Goal: Task Accomplishment & Management: Manage account settings

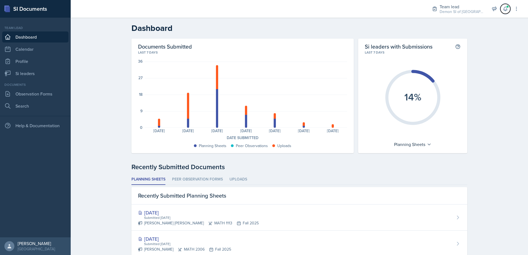
click at [506, 7] on span at bounding box center [506, 9] width 6 height 6
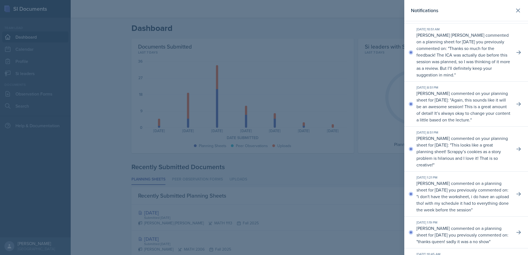
scroll to position [55, 0]
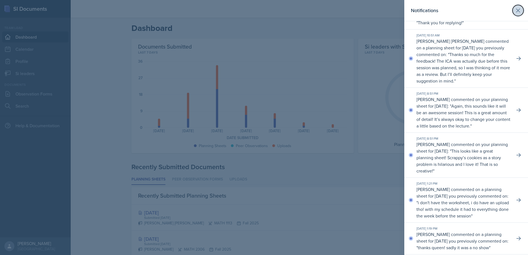
click at [517, 9] on icon at bounding box center [518, 10] width 7 height 7
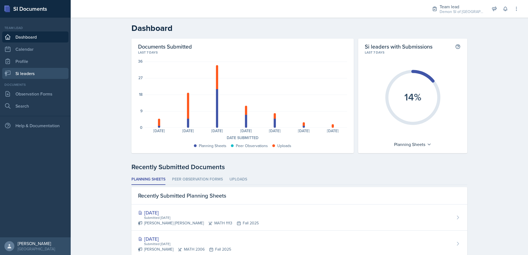
click at [38, 75] on link "Si leaders" at bounding box center [35, 73] width 66 height 11
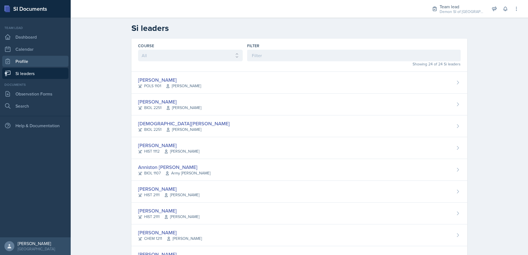
click at [37, 63] on link "Profile" at bounding box center [35, 61] width 66 height 11
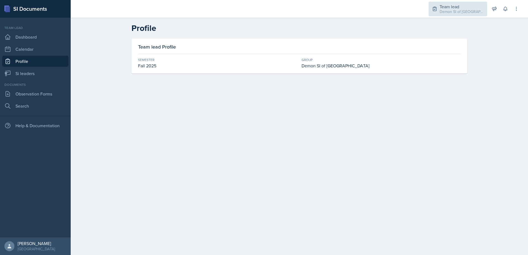
click at [457, 13] on div "Demon SI of [GEOGRAPHIC_DATA] / Fall 2025" at bounding box center [462, 12] width 44 height 6
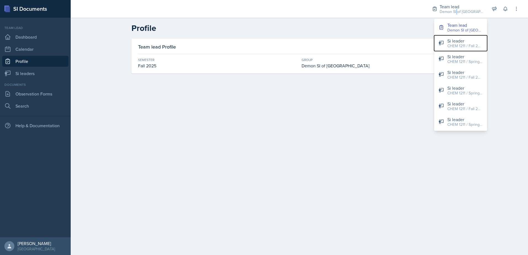
click at [448, 45] on div "CHEM 1211 / Fall 2025" at bounding box center [465, 46] width 35 height 6
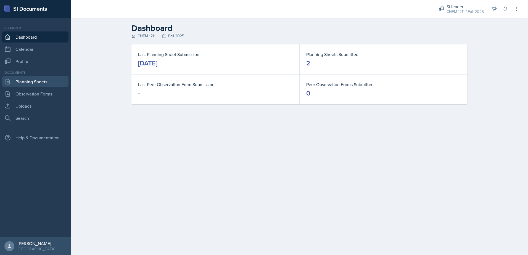
click at [37, 84] on link "Planning Sheets" at bounding box center [35, 81] width 66 height 11
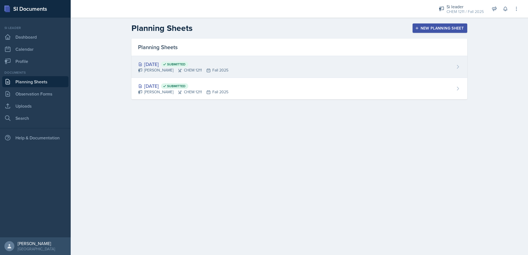
click at [178, 71] on icon at bounding box center [180, 70] width 4 height 4
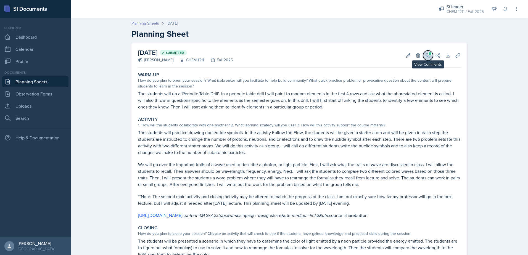
click at [426, 54] on icon at bounding box center [429, 56] width 6 height 6
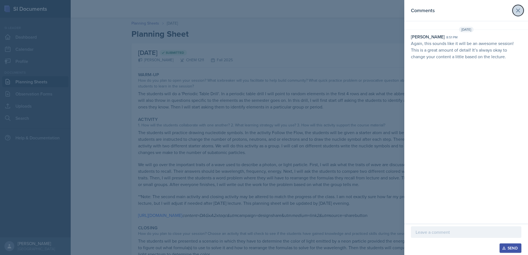
click at [521, 9] on icon at bounding box center [518, 10] width 7 height 7
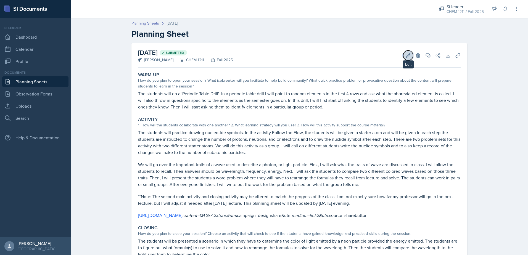
click at [406, 55] on icon at bounding box center [409, 56] width 6 height 6
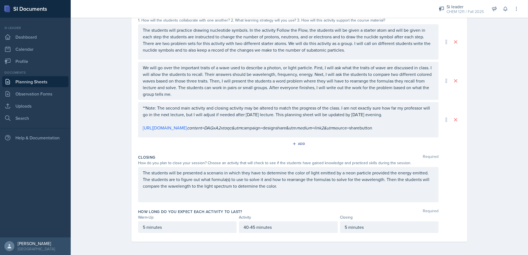
scroll to position [136, 0]
click at [252, 227] on p "40-45 minutes" at bounding box center [288, 227] width 89 height 7
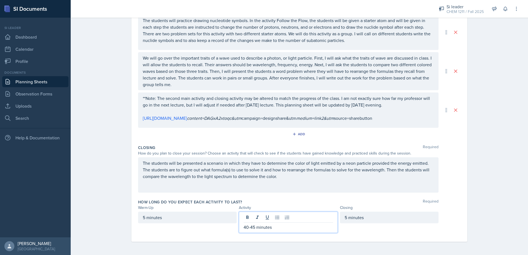
click at [244, 228] on p "40-45 minutes" at bounding box center [288, 227] width 89 height 7
drag, startPoint x: 254, startPoint y: 228, endPoint x: 235, endPoint y: 226, distance: 19.1
click at [235, 226] on div "5 minutes 40-45 minutes 5 minutes" at bounding box center [288, 222] width 301 height 21
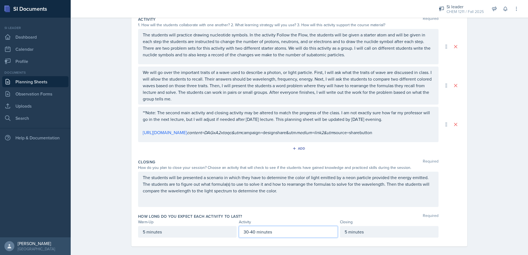
scroll to position [126, 0]
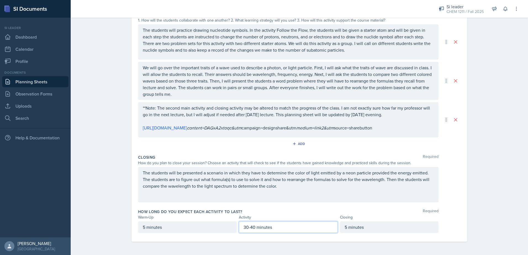
click at [342, 232] on div "5 minutes" at bounding box center [389, 228] width 99 height 12
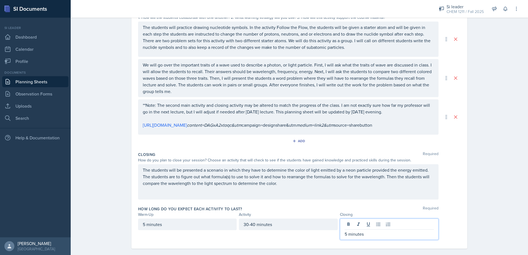
scroll to position [136, 0]
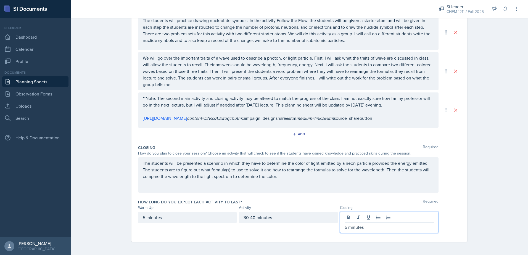
click at [369, 230] on p "5 minutes" at bounding box center [389, 227] width 89 height 7
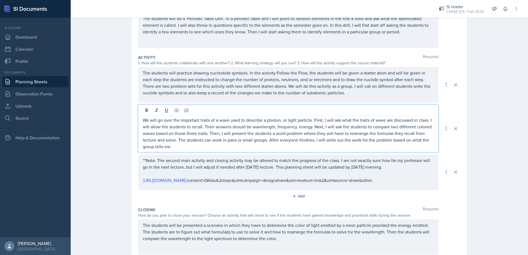
scroll to position [90, 0]
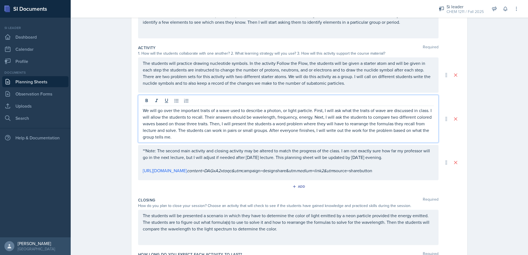
click at [246, 127] on p "We will go over the important traits of a wave used to describe a photon, or li…" at bounding box center [288, 123] width 291 height 33
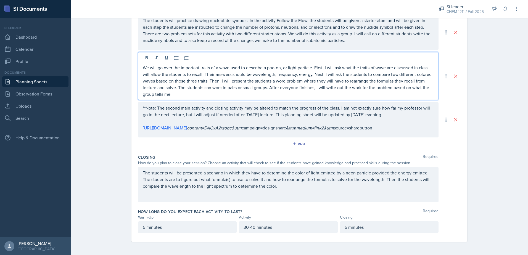
scroll to position [136, 0]
click at [252, 227] on p "30-40 minutes" at bounding box center [288, 227] width 89 height 7
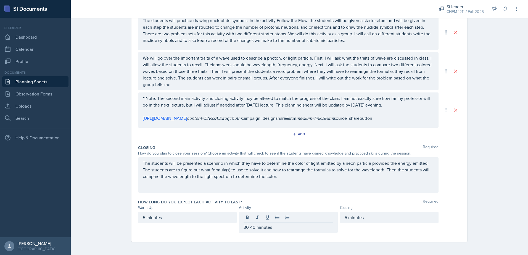
click at [301, 181] on div "The students will be presented a scenario in which they have to determine the c…" at bounding box center [288, 175] width 301 height 35
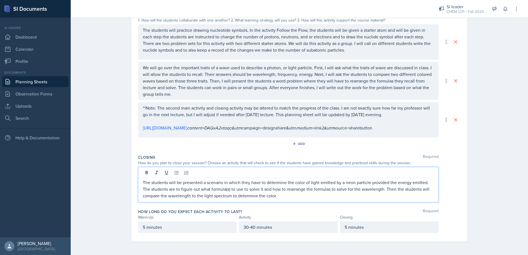
click at [304, 148] on div "Add" at bounding box center [299, 145] width 323 height 11
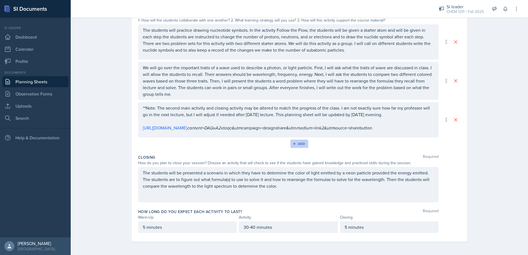
click at [302, 146] on button "Add" at bounding box center [300, 144] width 18 height 8
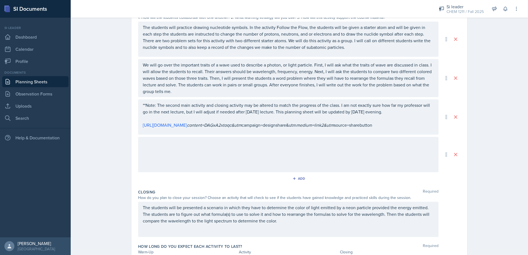
drag, startPoint x: 299, startPoint y: 183, endPoint x: 299, endPoint y: 136, distance: 46.4
click at [299, 136] on div "Activity Required 1. How will the students collaborate with one another? 2. Wha…" at bounding box center [299, 97] width 323 height 180
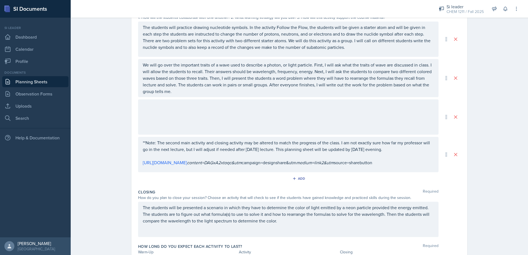
drag, startPoint x: 302, startPoint y: 119, endPoint x: 309, endPoint y: 115, distance: 8.0
click at [302, 118] on div at bounding box center [288, 116] width 301 height 35
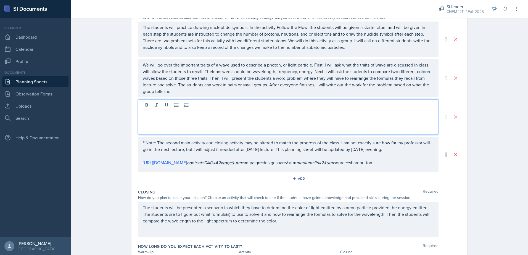
scroll to position [136, 0]
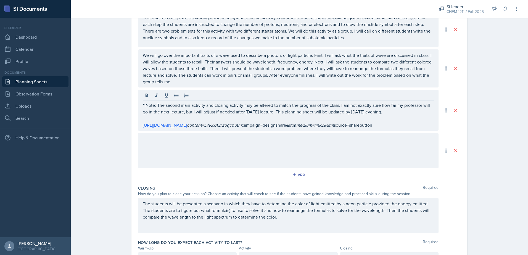
click at [383, 155] on div at bounding box center [288, 150] width 301 height 35
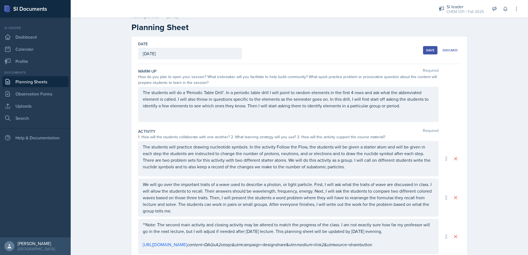
scroll to position [0, 0]
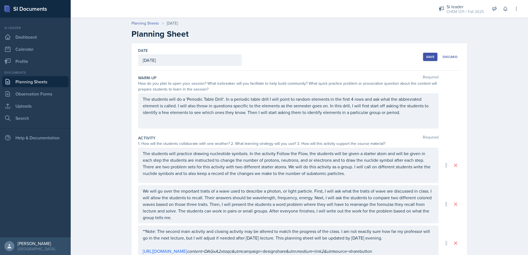
click at [429, 58] on div "Save" at bounding box center [430, 57] width 8 height 4
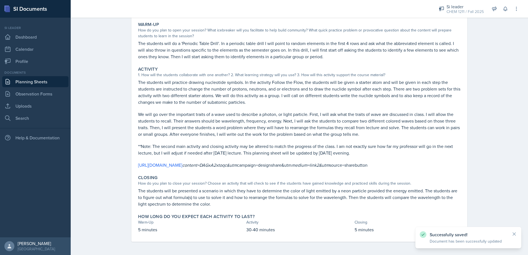
scroll to position [57, 0]
click at [22, 81] on link "Planning Sheets" at bounding box center [35, 81] width 66 height 11
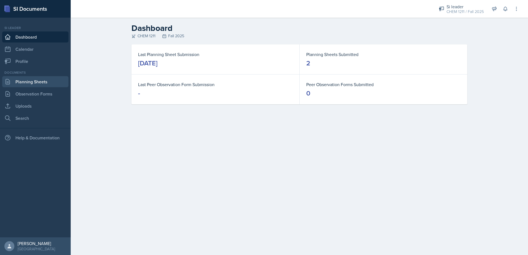
click at [28, 79] on link "Planning Sheets" at bounding box center [35, 81] width 66 height 11
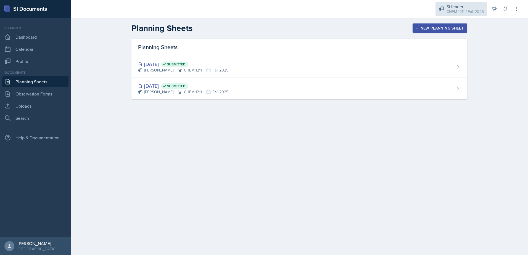
click at [463, 11] on div "CHEM 1211 / Fall 2025" at bounding box center [465, 12] width 37 height 6
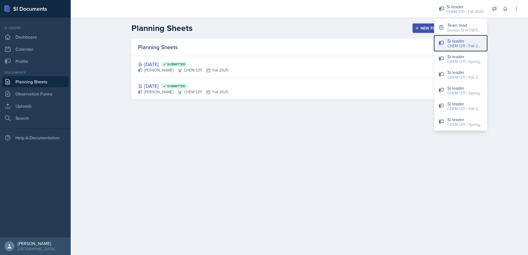
click at [451, 43] on div "CHEM 1211 / Fall 2025" at bounding box center [465, 46] width 35 height 6
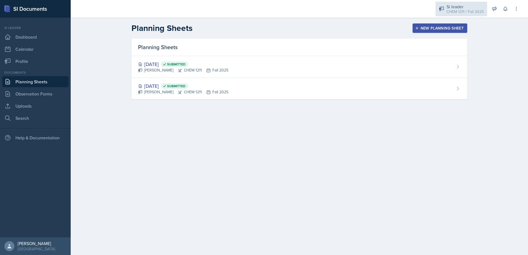
click at [457, 8] on div "Si leader" at bounding box center [465, 6] width 37 height 7
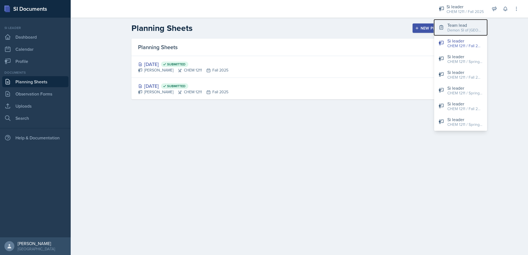
click at [457, 26] on div "Team lead" at bounding box center [465, 25] width 35 height 7
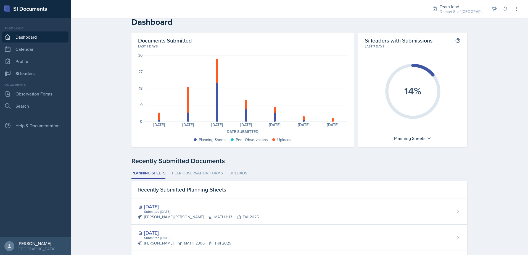
scroll to position [4, 0]
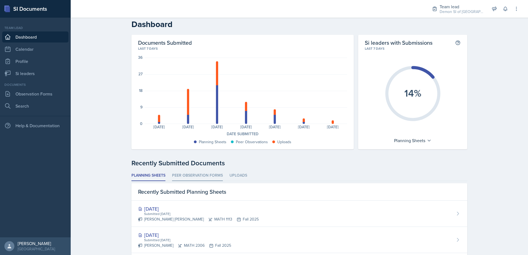
click at [204, 174] on li "Peer Observation Forms" at bounding box center [197, 176] width 51 height 11
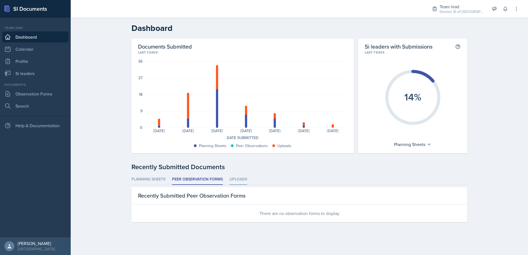
click at [234, 179] on li "Uploads" at bounding box center [239, 179] width 18 height 11
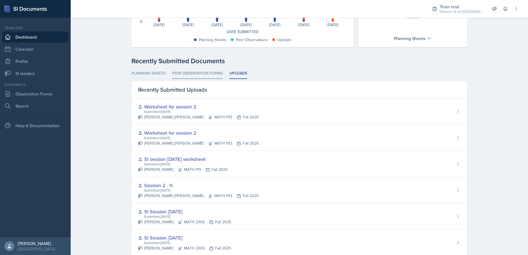
scroll to position [111, 0]
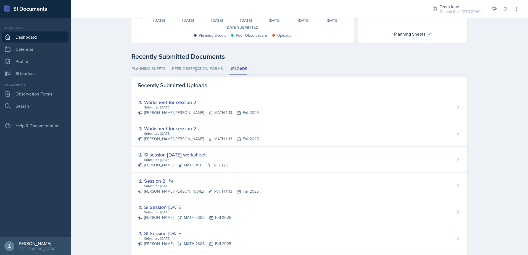
click at [197, 74] on li "Peer Observation Forms" at bounding box center [197, 69] width 51 height 11
